Goal: Find specific page/section

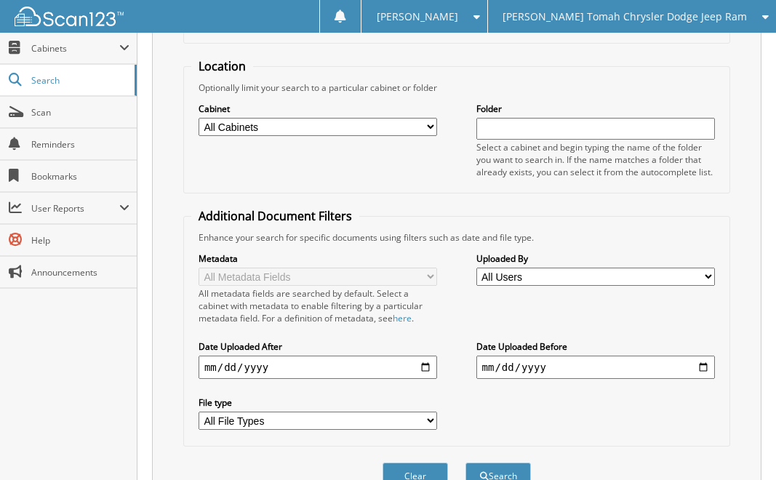
scroll to position [205, 0]
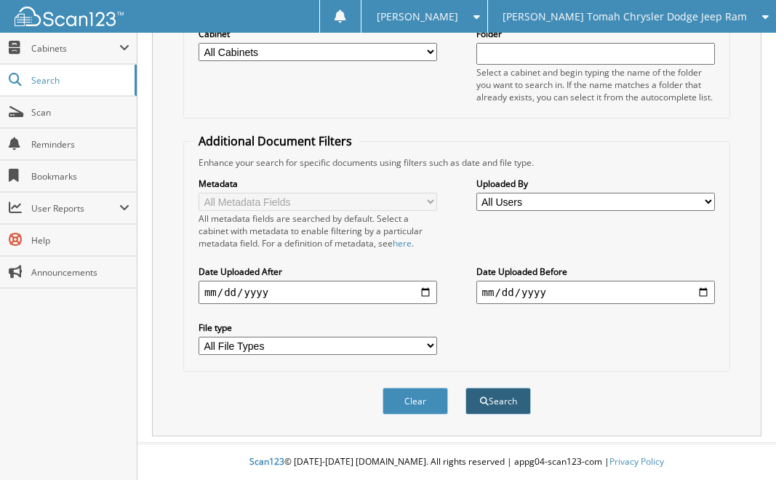
type input "532136"
click at [499, 404] on button "Search" at bounding box center [498, 401] width 65 height 27
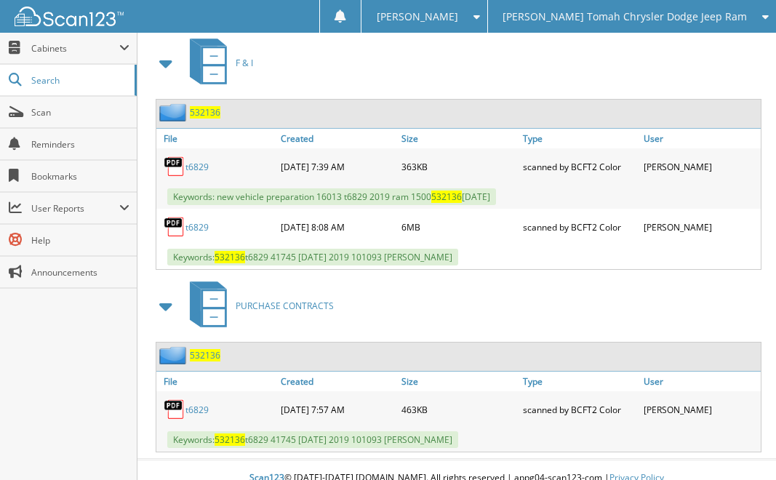
scroll to position [682, 0]
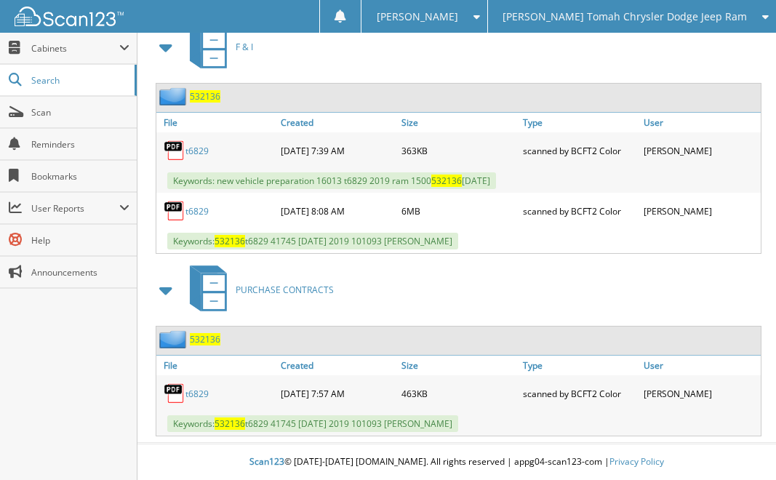
click at [191, 216] on link "t6829" at bounding box center [196, 211] width 23 height 12
